Goal: Complete application form: Complete application form

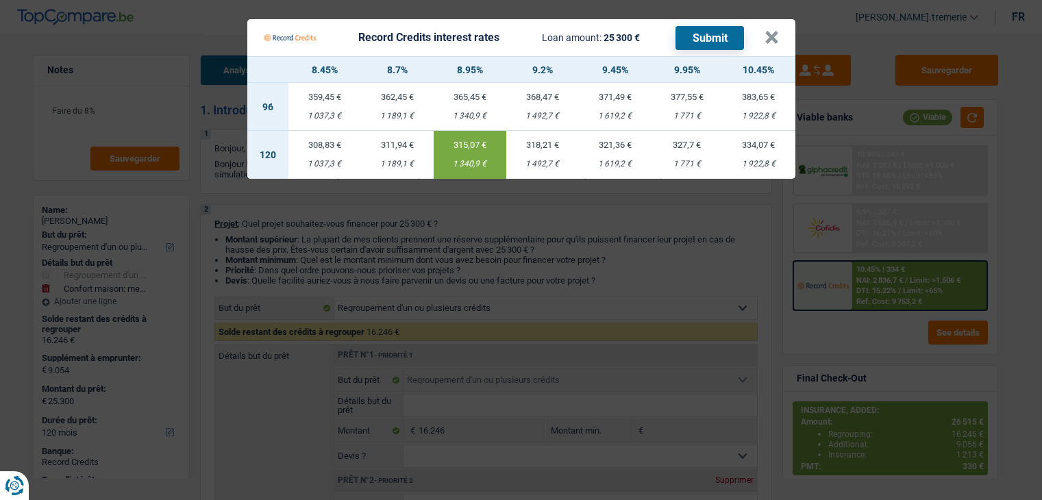
select select "refinancing"
select select "household"
select select "120"
select select "refinancing"
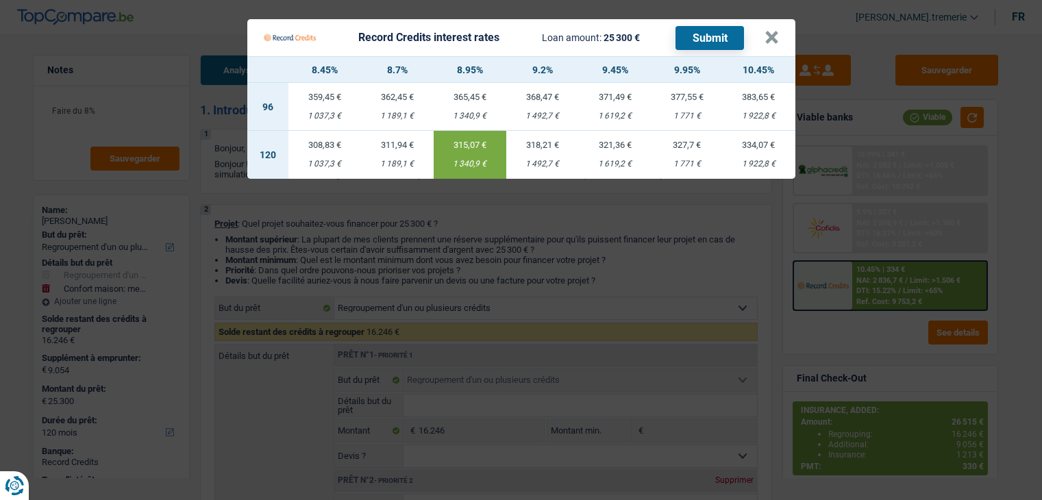
select select "refinancing"
select select "household"
select select "yes"
select select "120"
select select "publicEmployee"
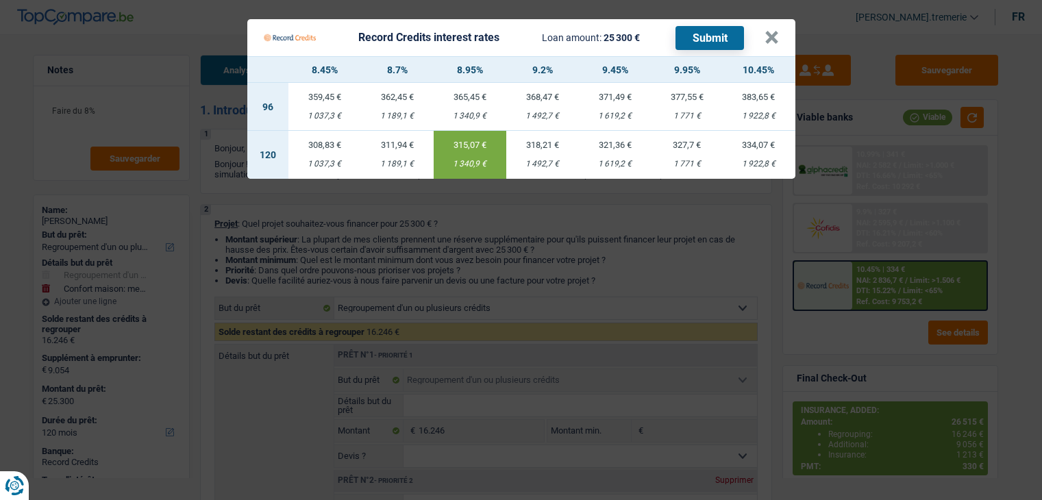
select select "housewife"
select select "netSalary"
select select "mealVouchers"
select select "ownerWithoutMortgage"
select select "personalLoan"
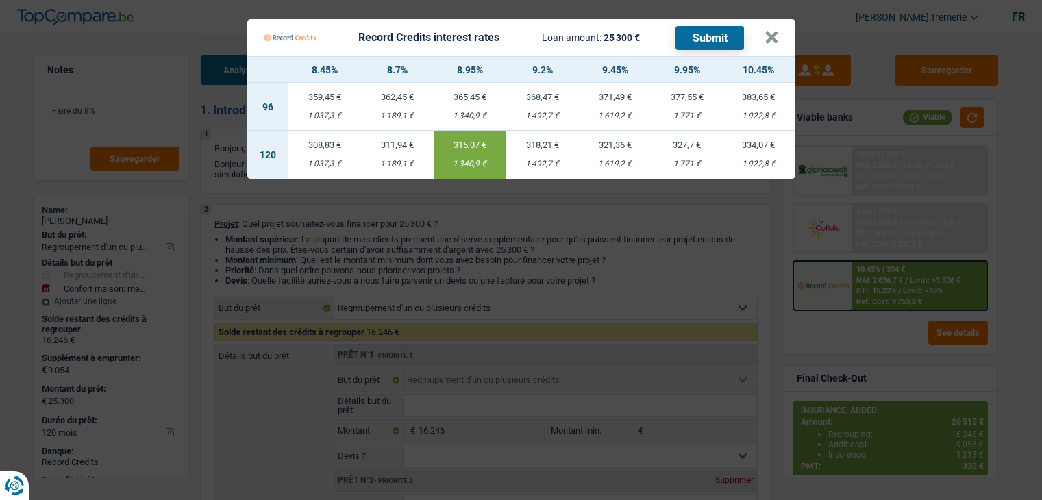
select select "smallWorks"
select select "72"
select select "cardOrCredit"
select select "refinancing"
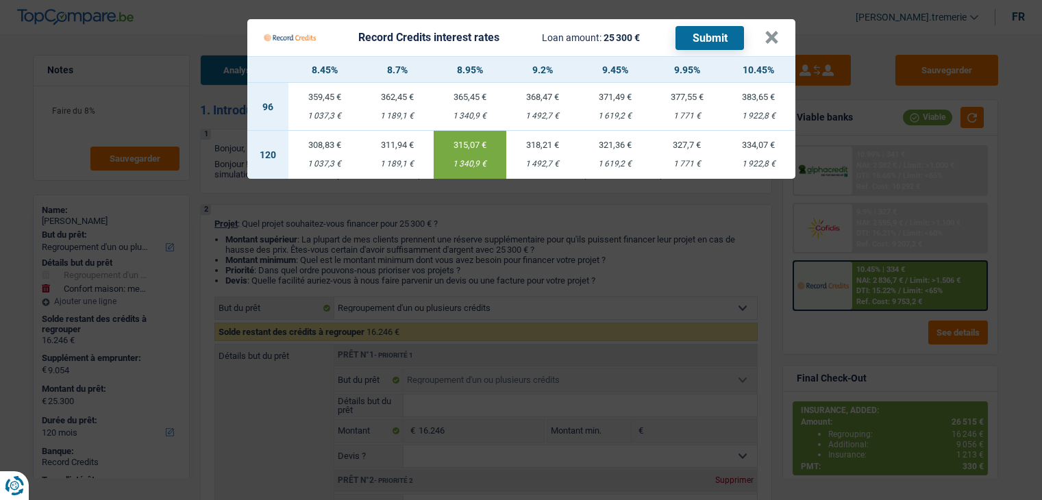
select select "household"
select select "yes"
select select "120"
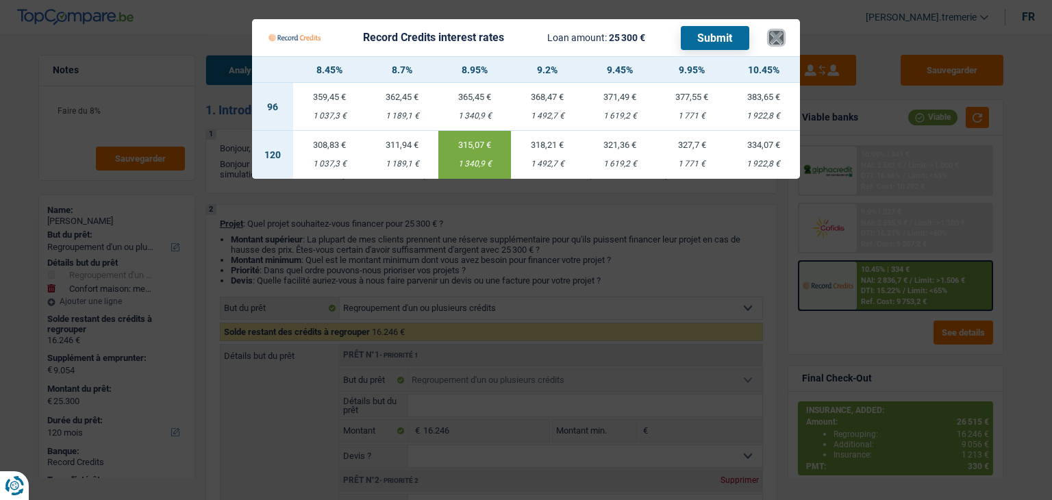
click at [777, 36] on button "×" at bounding box center [776, 38] width 14 height 14
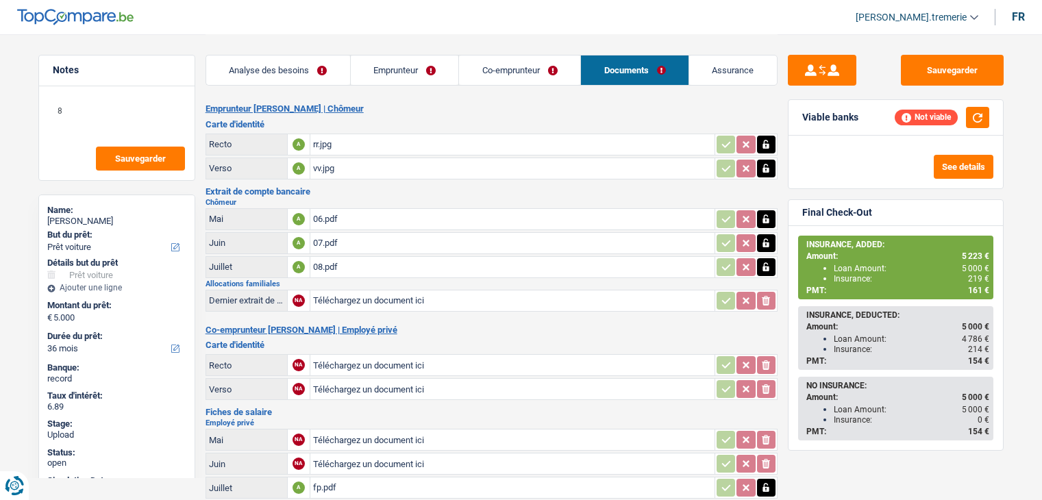
select select "car"
select select "36"
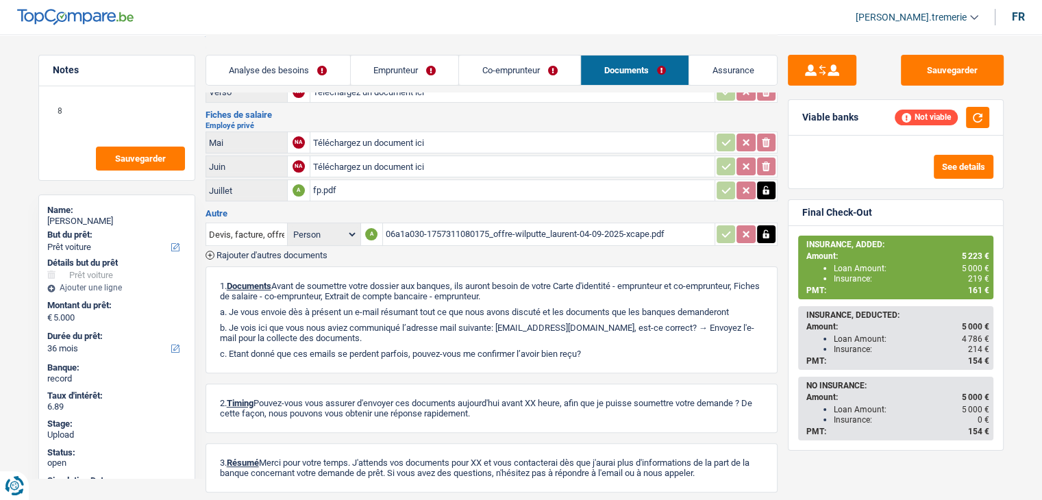
scroll to position [298, 0]
click at [269, 250] on span "Rajouter d'autres documents" at bounding box center [271, 254] width 111 height 9
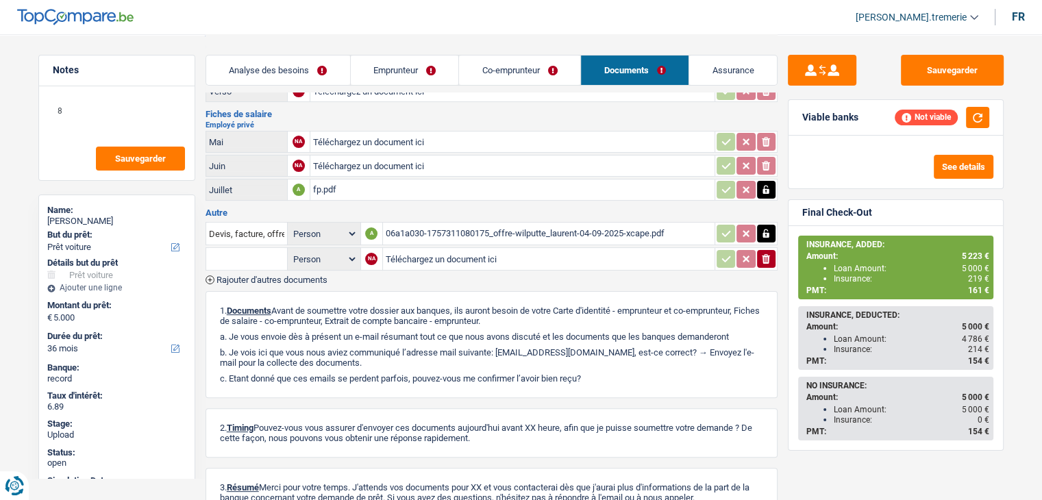
click at [423, 255] on input "Téléchargez un document ici" at bounding box center [549, 259] width 326 height 21
type input "C:\fakepath\juin et aout.pdf"
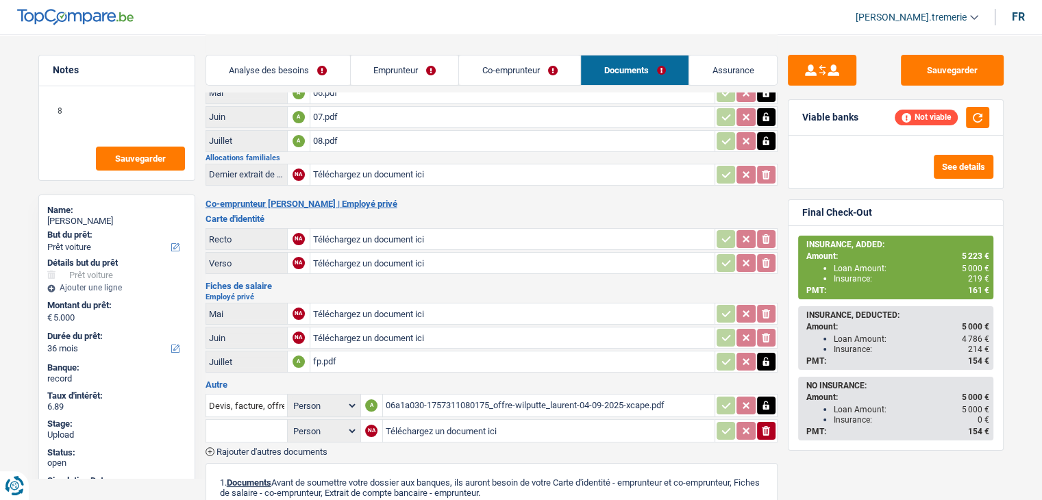
scroll to position [126, 0]
click at [767, 425] on icon "ionicons-v5-e" at bounding box center [765, 431] width 11 height 14
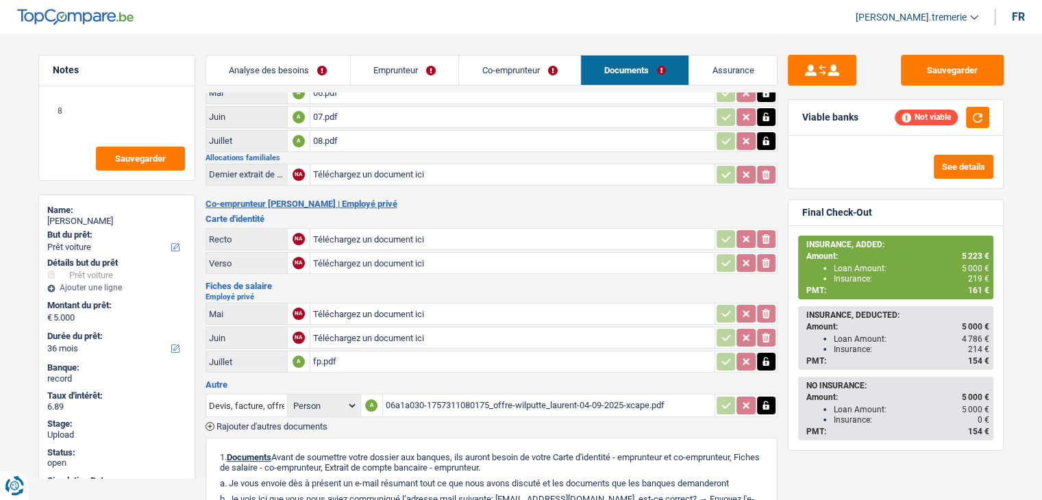
click at [394, 327] on input "Téléchargez un document ici" at bounding box center [512, 337] width 399 height 21
type input "C:\fakepath\juin et aout.pdf"
click at [288, 422] on span "Rajouter d'autres documents" at bounding box center [271, 426] width 111 height 9
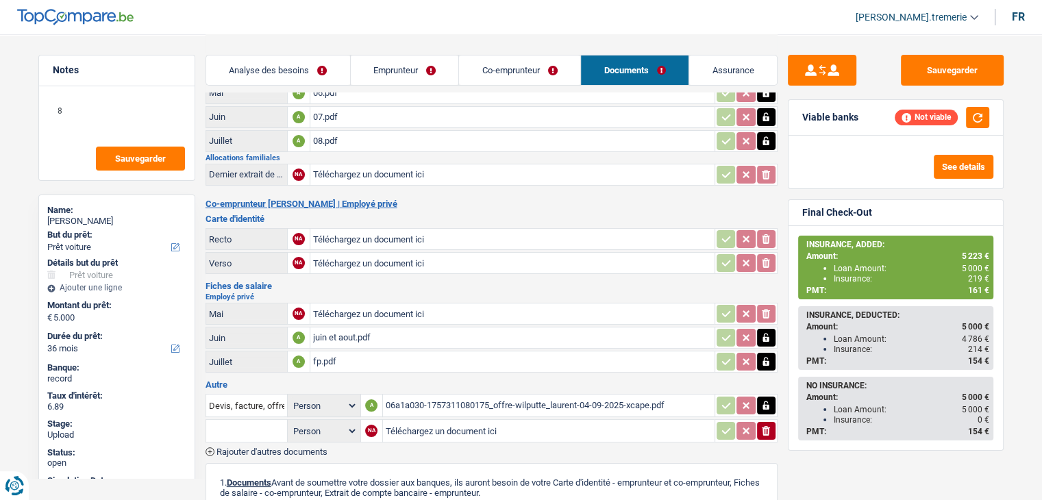
click at [446, 420] on input "Téléchargez un document ici" at bounding box center [549, 430] width 326 height 21
type input "C:\fakepath\CamScanner 13-09-2025 09.29.pdf"
click at [231, 420] on input "text" at bounding box center [246, 431] width 75 height 22
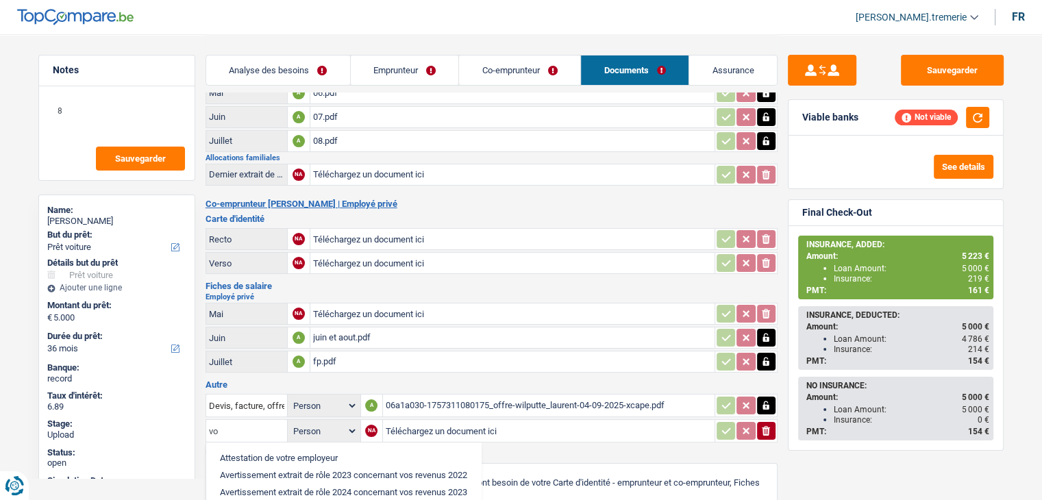
type input "v"
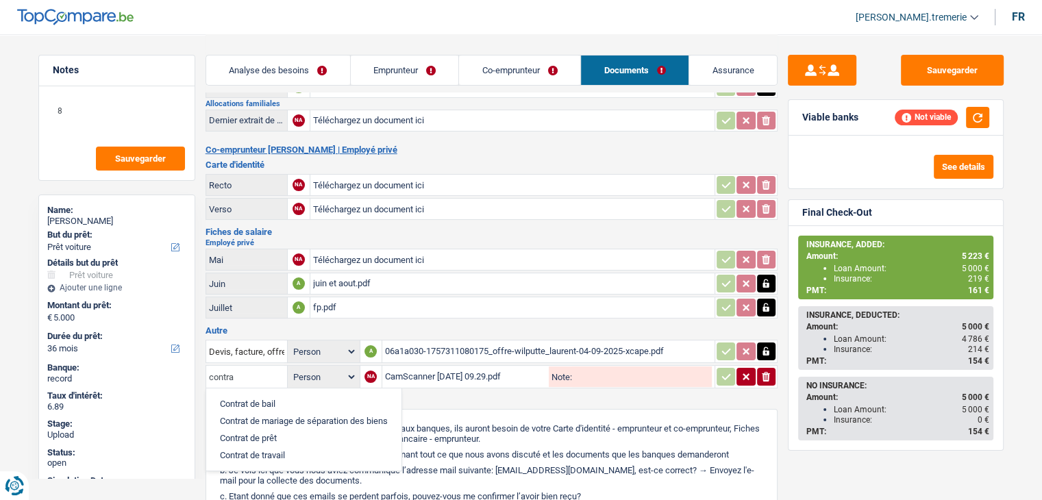
scroll to position [194, 0]
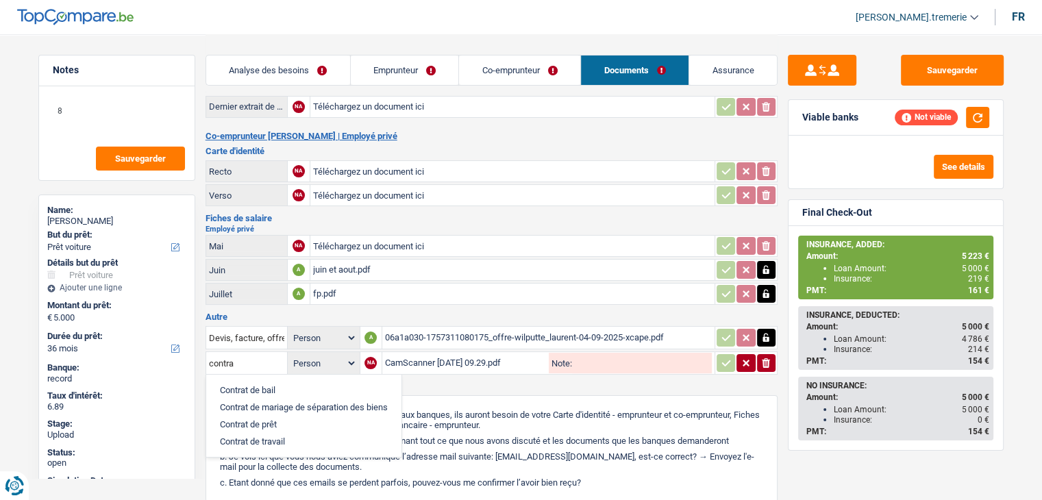
click at [268, 433] on li "Contrat de travail" at bounding box center [303, 441] width 181 height 17
type input "Contrat de travail"
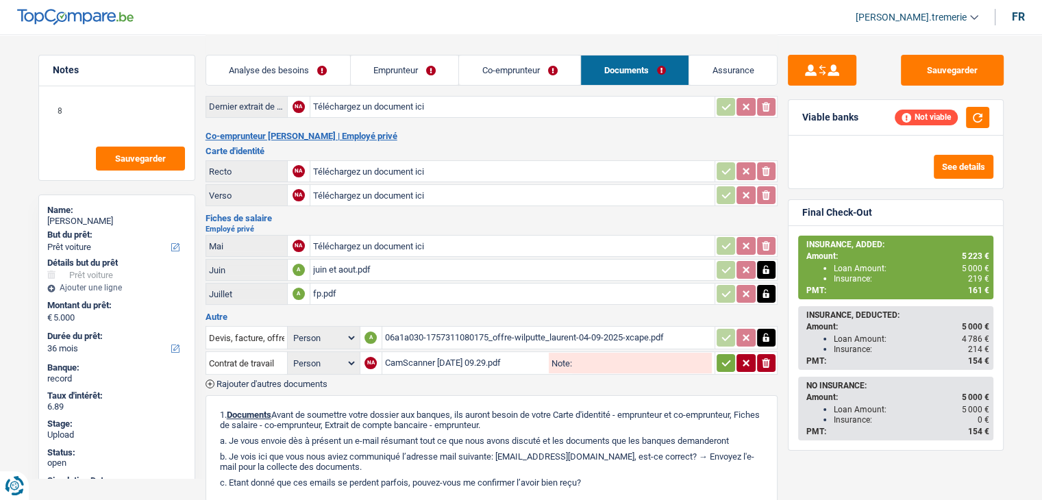
click at [725, 356] on icon "button" at bounding box center [725, 363] width 11 height 14
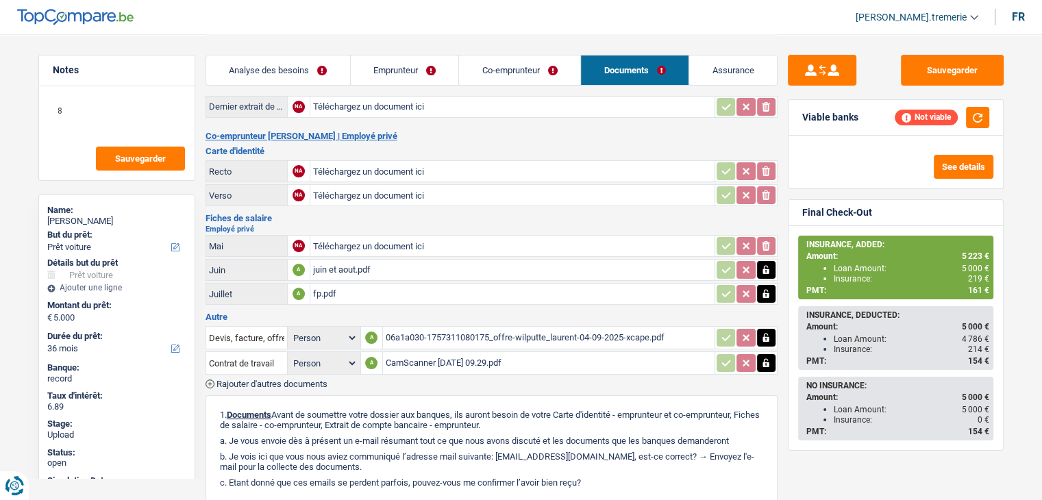
click at [323, 355] on select "Person Emprunteur Co-emprunteur" at bounding box center [323, 363] width 67 height 17
select select "coApplicant"
click at [290, 355] on select "Person Emprunteur Co-emprunteur" at bounding box center [323, 363] width 67 height 17
click at [945, 68] on button "Sauvegarder" at bounding box center [952, 70] width 103 height 31
click at [956, 61] on button "Sauvegarder" at bounding box center [952, 70] width 103 height 31
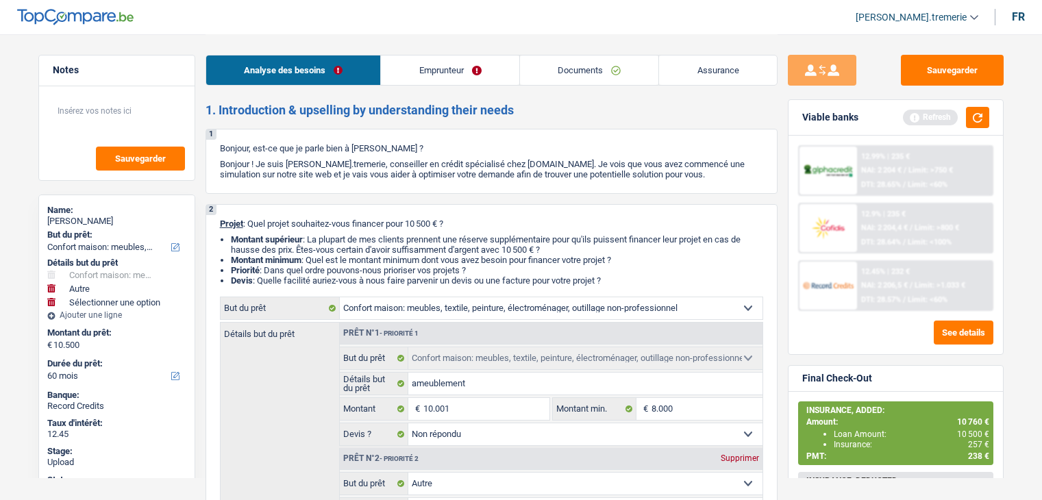
select select "household"
select select "other"
select select "60"
select select "household"
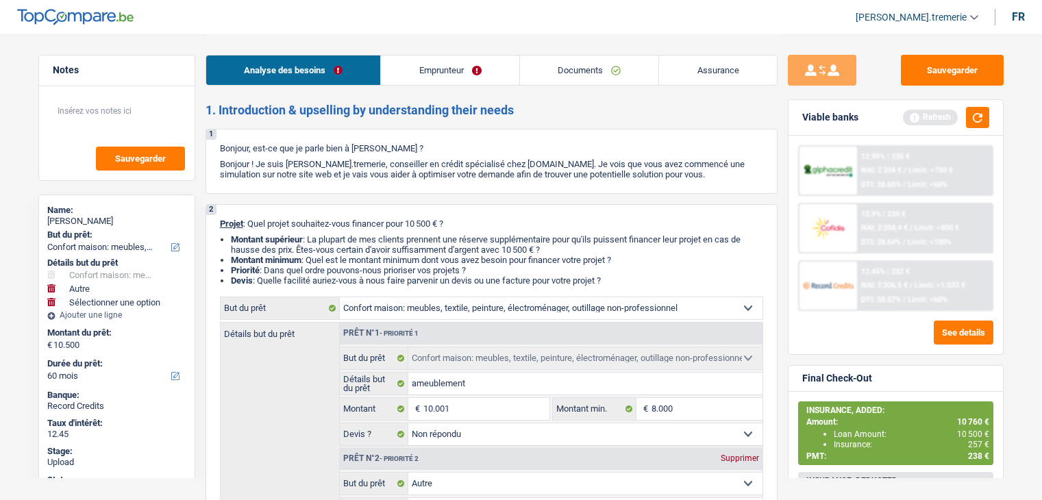
select select "household"
select select "not_answered"
select select "other"
select select "60"
select select "worker"
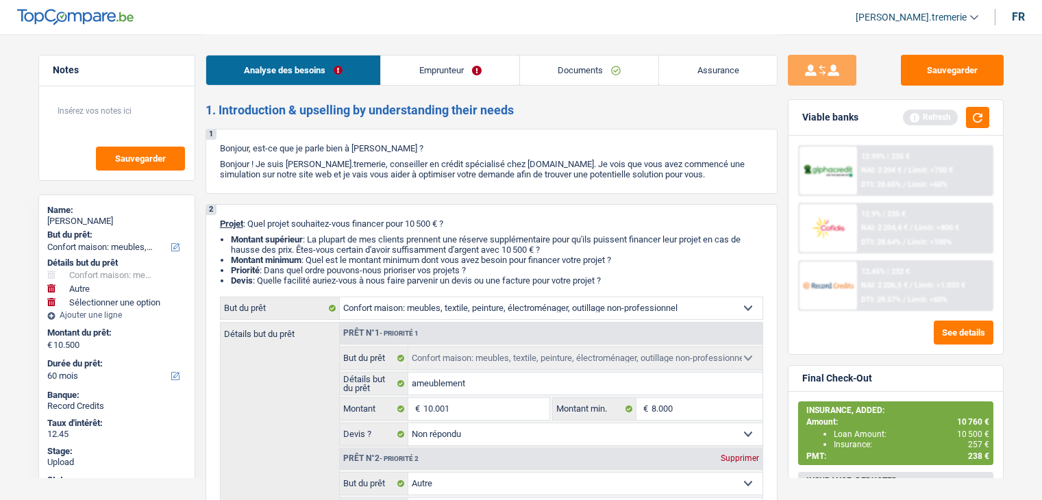
select select "netSalary"
select select "rents"
select select "household"
select select "not_answered"
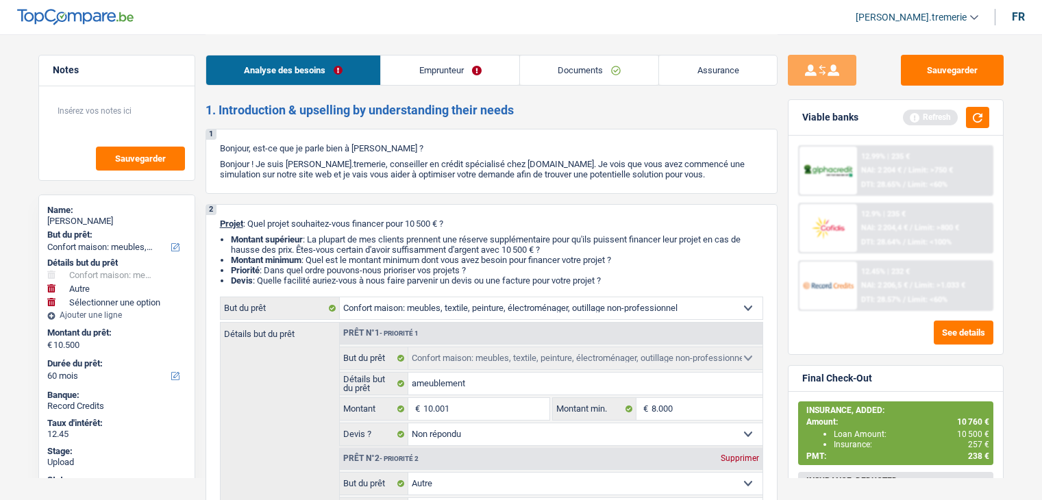
select select "other"
select select "60"
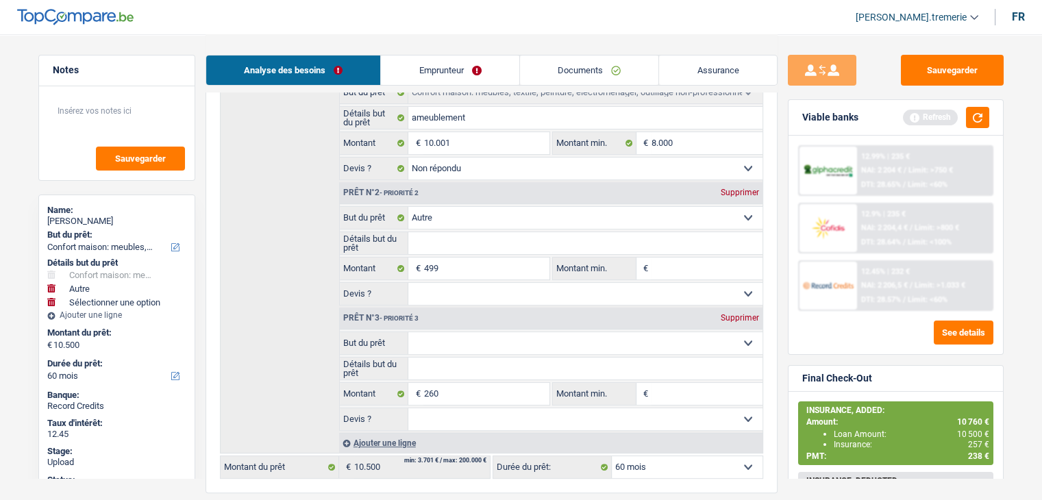
type input "260"
click at [455, 335] on select "Confort maison: meubles, textile, peinture, électroménager, outillage non-profe…" at bounding box center [585, 343] width 354 height 22
type input "10.760"
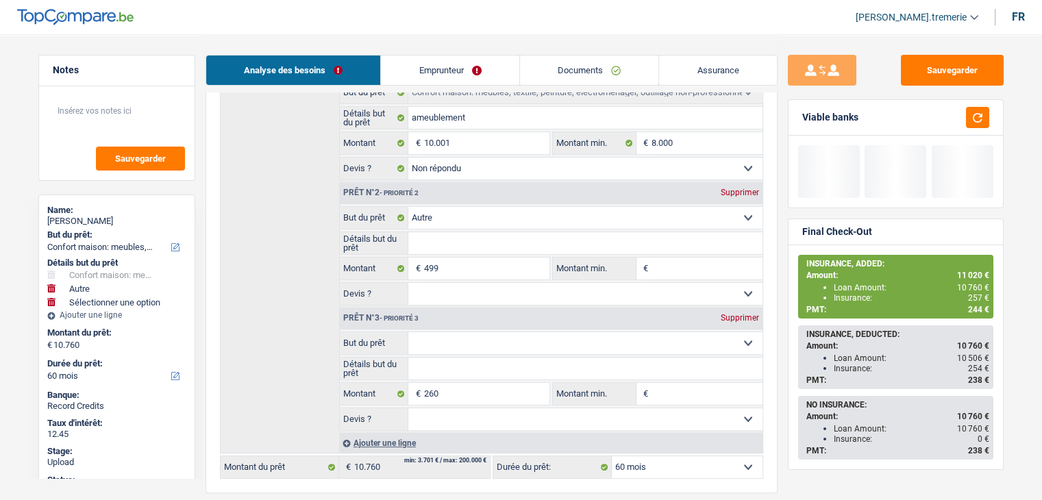
select select "insurance"
click at [408, 332] on select "Confort maison: meubles, textile, peinture, électroménager, outillage non-profe…" at bounding box center [585, 343] width 354 height 22
select select "insurance"
click at [937, 66] on button "Sauvegarder" at bounding box center [952, 70] width 103 height 31
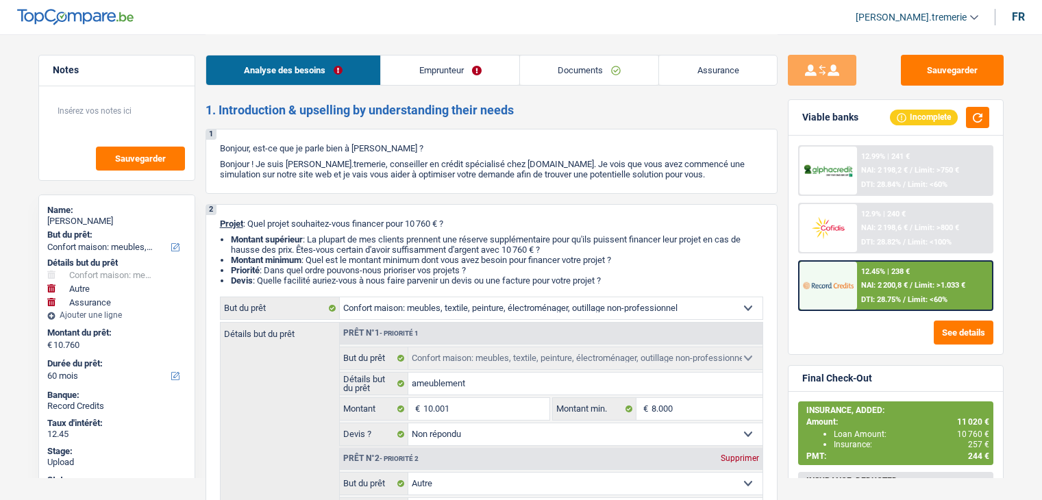
select select "household"
select select "other"
select select "insurance"
select select "60"
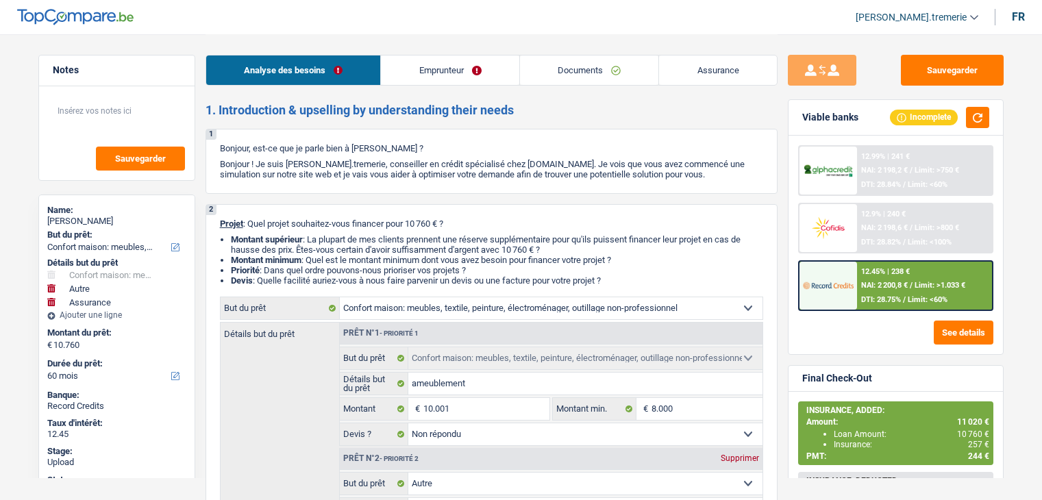
select select "household"
select select "not_answered"
select select "other"
select select "insurance"
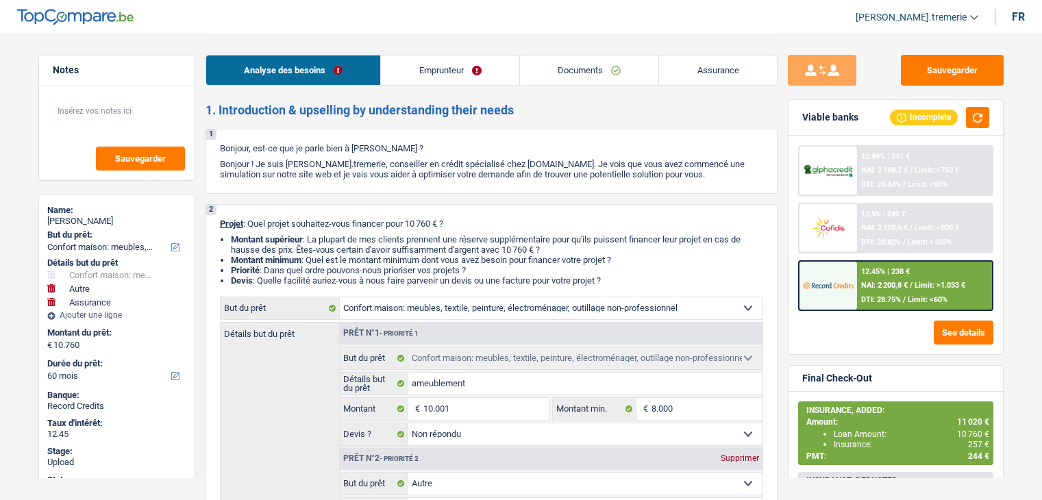
select select "60"
select select "worker"
select select "netSalary"
select select "rents"
select select "household"
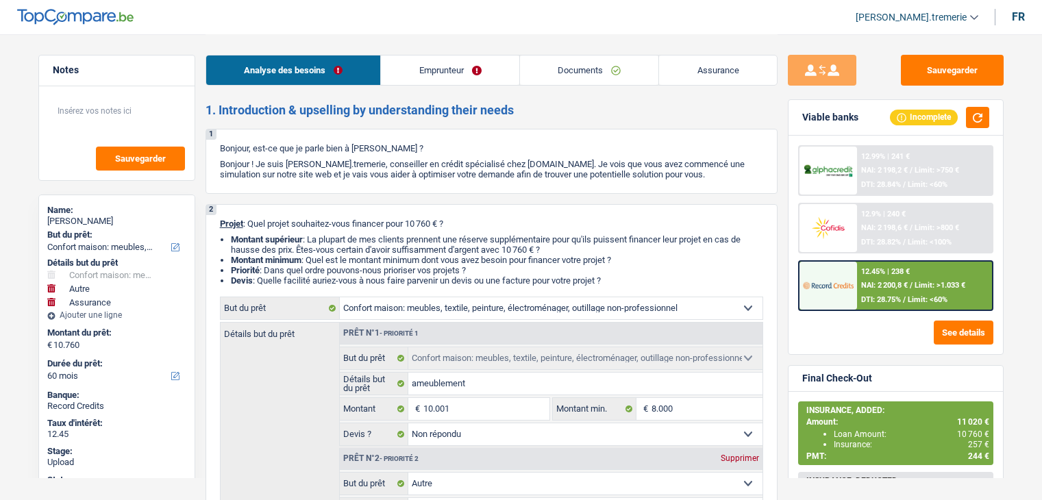
select select "household"
select select "not_answered"
select select "other"
select select "insurance"
select select "60"
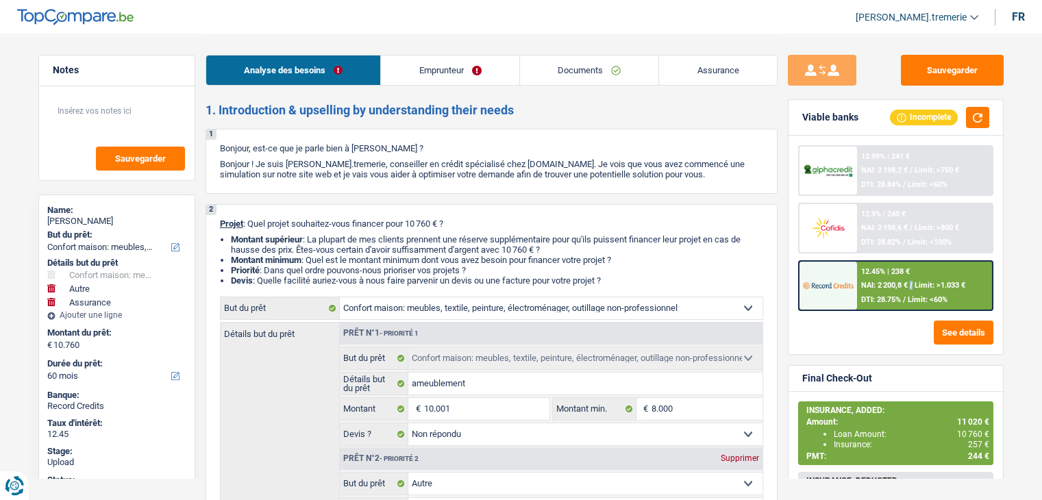
drag, startPoint x: 0, startPoint y: 0, endPoint x: 912, endPoint y: 281, distance: 954.6
click at [912, 281] on span "/" at bounding box center [910, 285] width 3 height 9
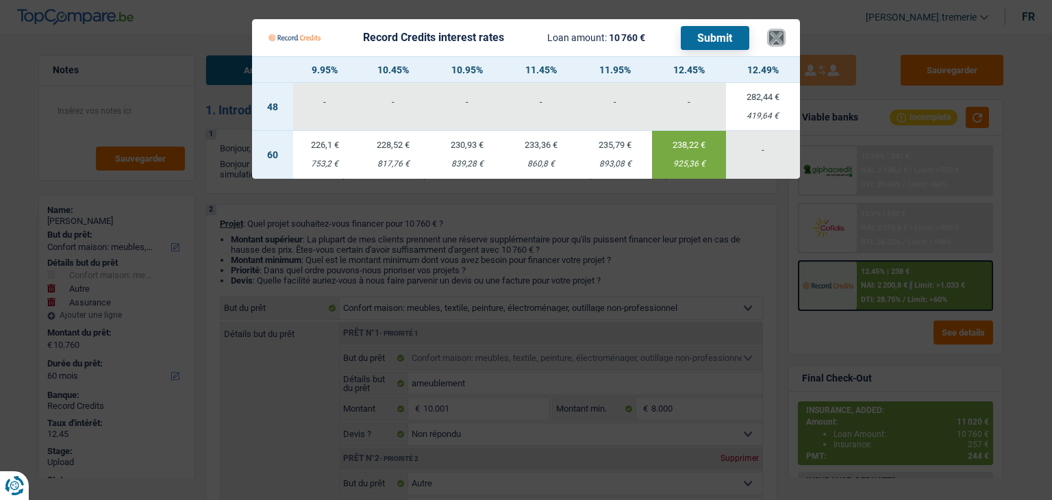
click at [779, 36] on button "×" at bounding box center [776, 38] width 14 height 14
